Goal: Information Seeking & Learning: Learn about a topic

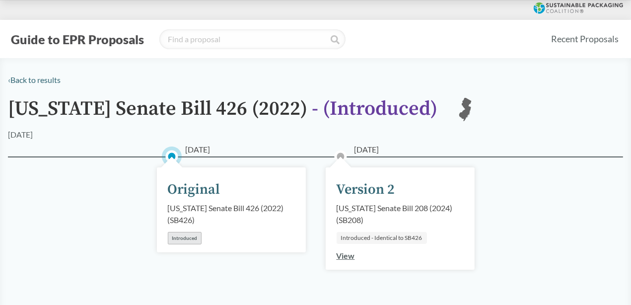
click at [52, 36] on button "Guide to EPR Proposals" at bounding box center [77, 39] width 139 height 16
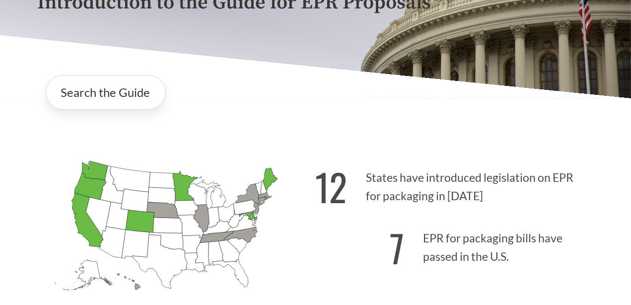
scroll to position [198, 0]
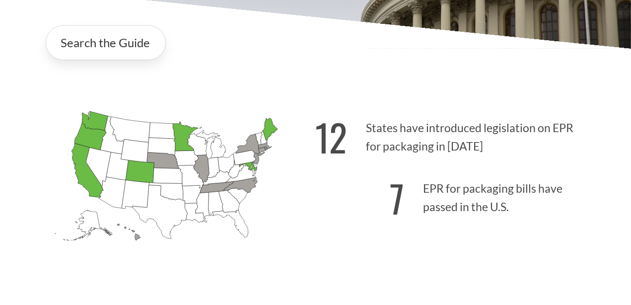
click at [257, 158] on icon "[US_STATE] Introduced: 1" at bounding box center [256, 158] width 5 height 11
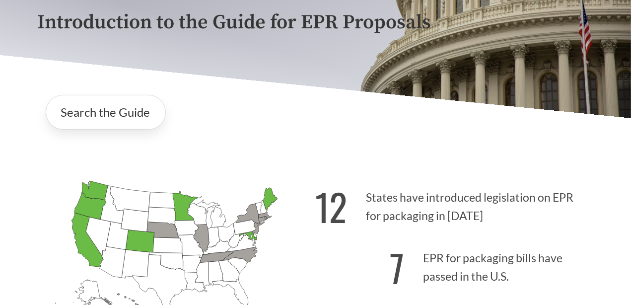
scroll to position [145, 0]
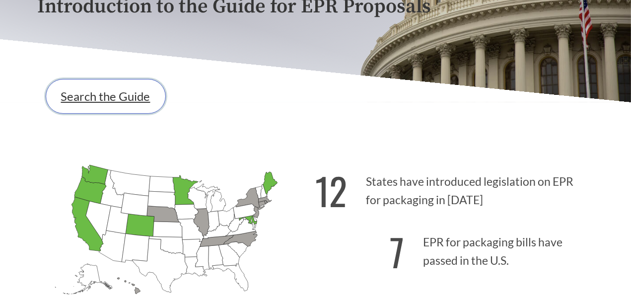
click at [153, 108] on link "Search the Guide" at bounding box center [106, 96] width 120 height 35
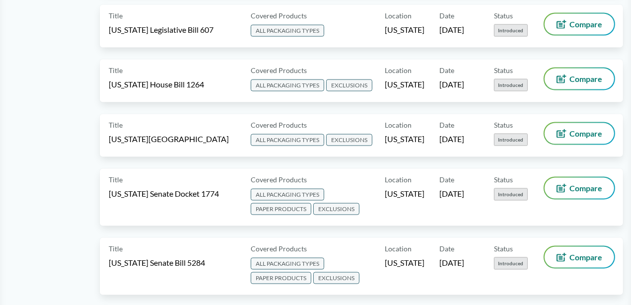
scroll to position [1240, 0]
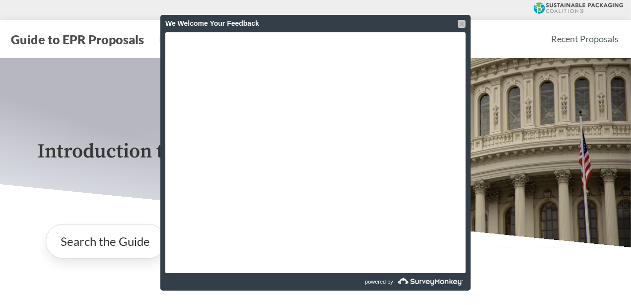
click at [460, 22] on div at bounding box center [461, 24] width 8 height 8
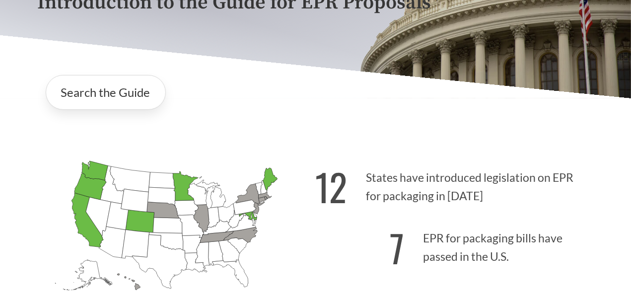
scroll to position [198, 0]
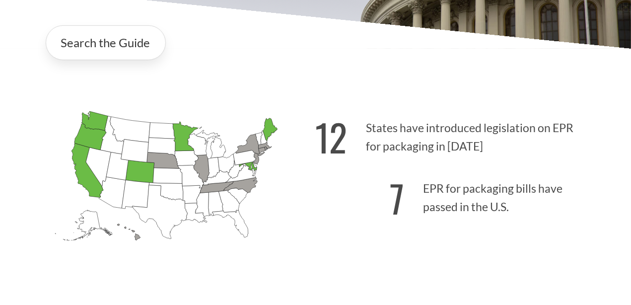
click at [269, 128] on icon "[US_STATE] Passed: 1" at bounding box center [269, 129] width 14 height 23
click at [256, 150] on icon "[US_STATE] Introduced: 3" at bounding box center [250, 145] width 29 height 22
click at [399, 162] on p "12 States have introduced legislation on EPR for packaging in [DATE]" at bounding box center [455, 134] width 278 height 61
click at [414, 141] on p "12 States have introduced legislation on EPR for packaging in [DATE]" at bounding box center [455, 134] width 278 height 61
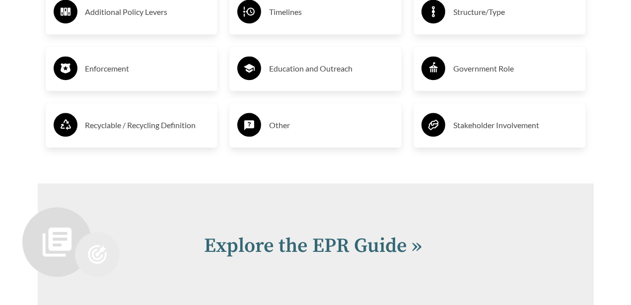
scroll to position [2034, 0]
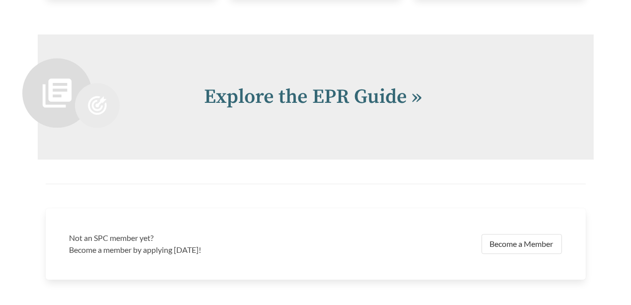
click at [326, 80] on div "Explore the EPR Guide »" at bounding box center [316, 96] width 556 height 125
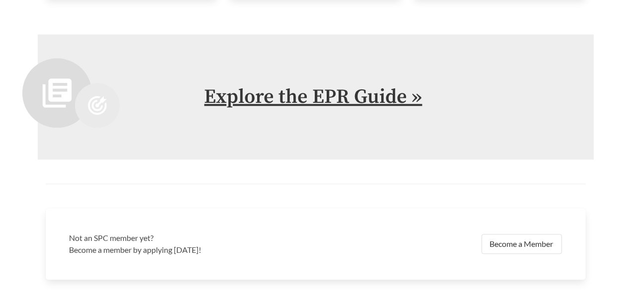
click at [327, 90] on link "Explore the EPR Guide »" at bounding box center [313, 96] width 218 height 25
